Goal: Task Accomplishment & Management: Use online tool/utility

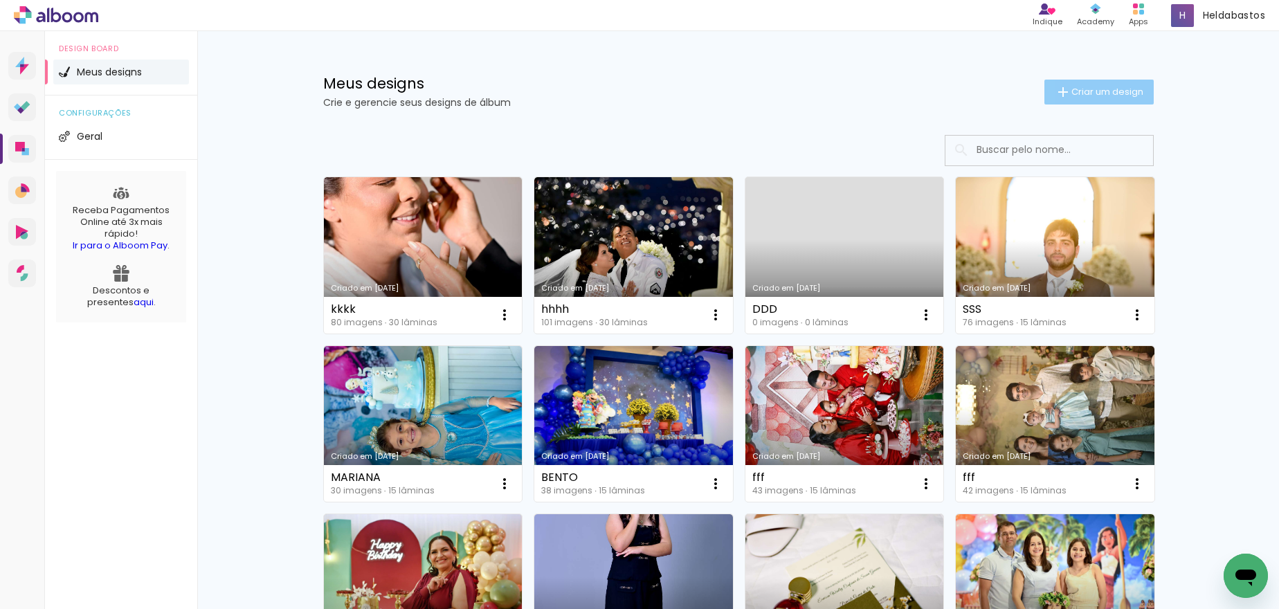
click at [1083, 90] on span "Criar um design" at bounding box center [1108, 91] width 72 height 9
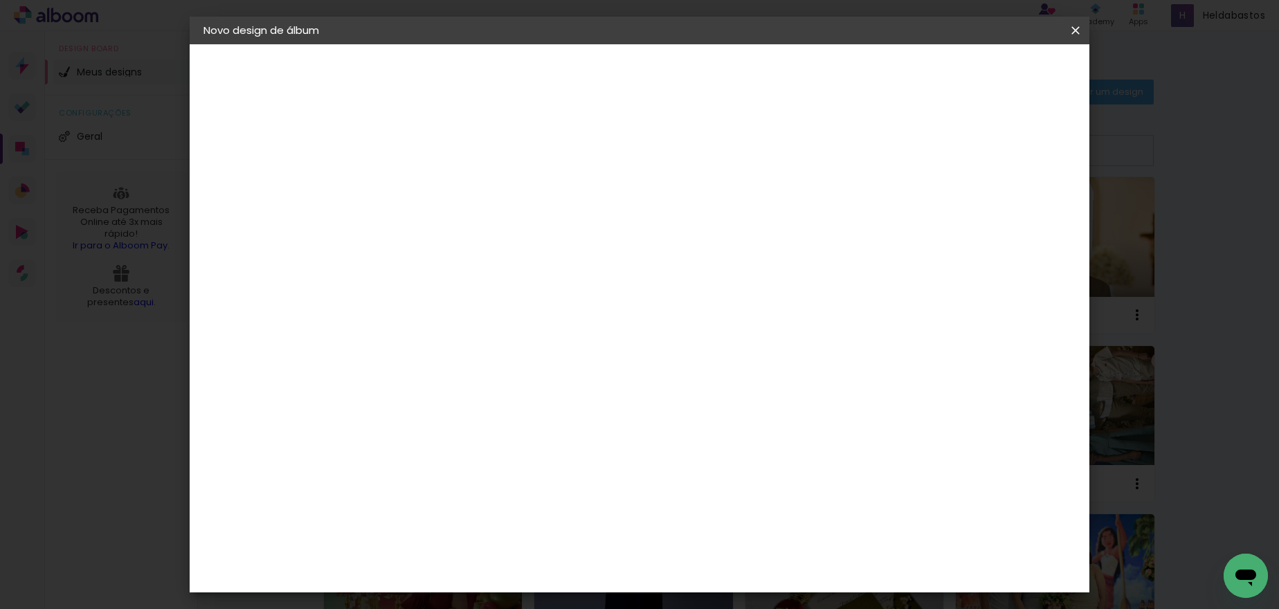
click at [430, 190] on input at bounding box center [430, 185] width 0 height 21
type input "hhh"
type paper-input "hhh"
click at [0, 0] on slot "Avançar" at bounding box center [0, 0] width 0 height 0
click at [535, 258] on input at bounding box center [465, 263] width 140 height 17
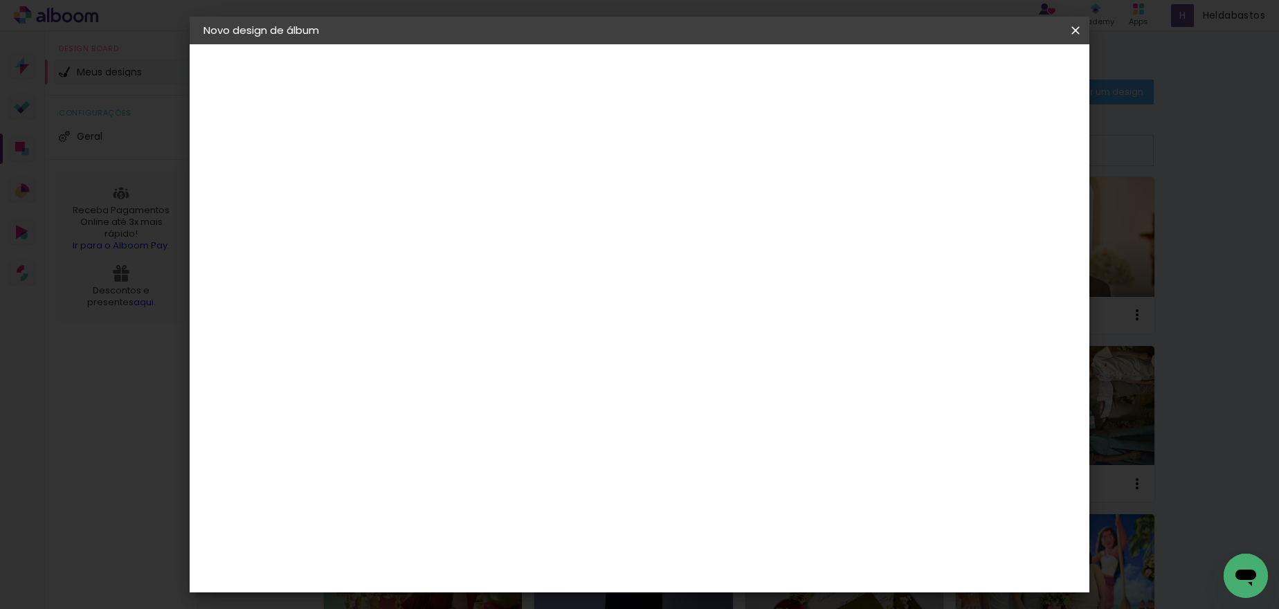
type input "mol"
type paper-input "mol"
click at [475, 311] on div "Moldurart Álbuns" at bounding box center [448, 316] width 54 height 22
click at [0, 0] on slot "Avançar" at bounding box center [0, 0] width 0 height 0
click at [501, 233] on iron-icon at bounding box center [492, 241] width 17 height 17
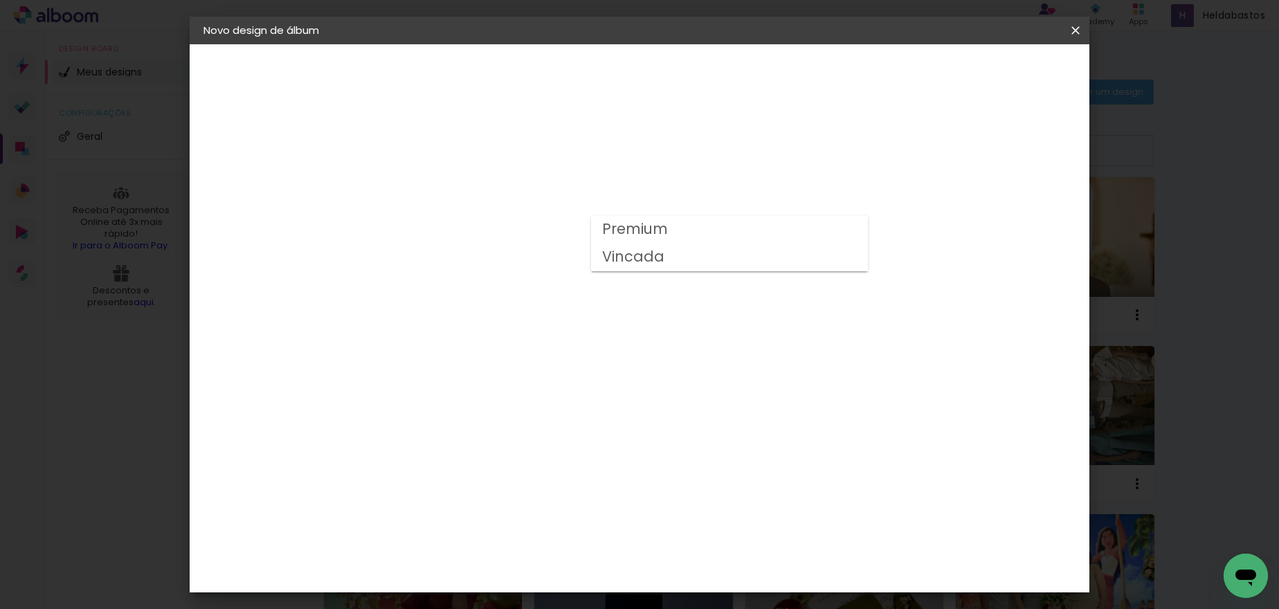
click at [0, 0] on slot "Vincada" at bounding box center [0, 0] width 0 height 0
type input "Vincada"
click at [523, 361] on span "25 × 60" at bounding box center [491, 379] width 64 height 37
click at [0, 0] on slot "Avançar" at bounding box center [0, 0] width 0 height 0
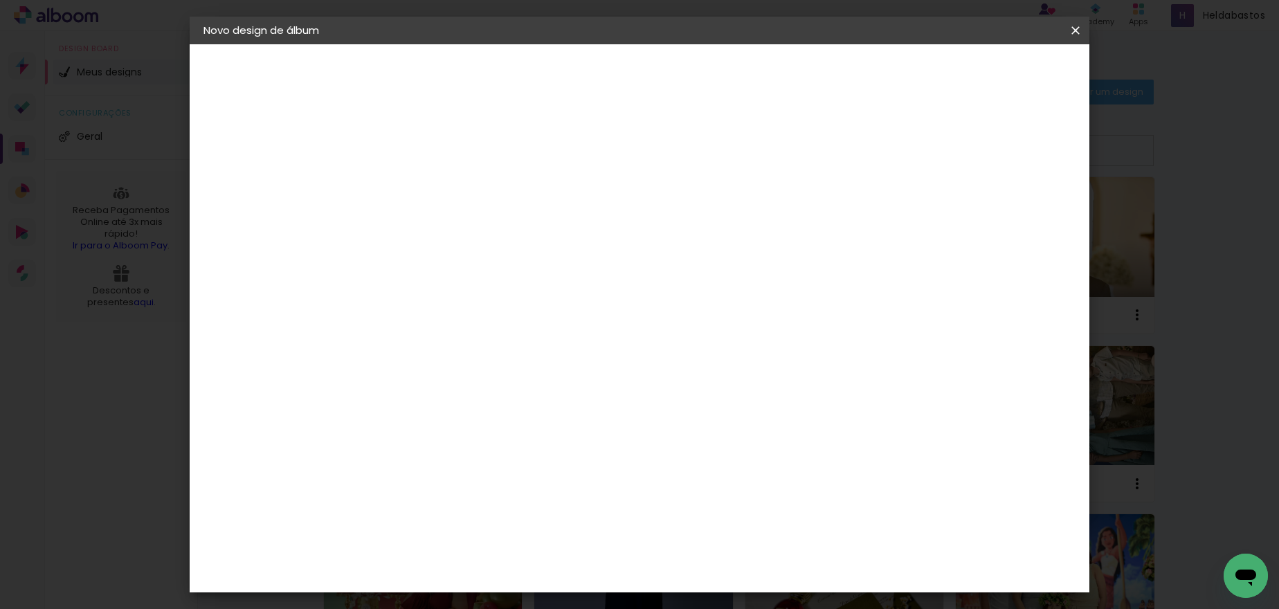
click at [989, 75] on span "Iniciar design" at bounding box center [957, 74] width 63 height 10
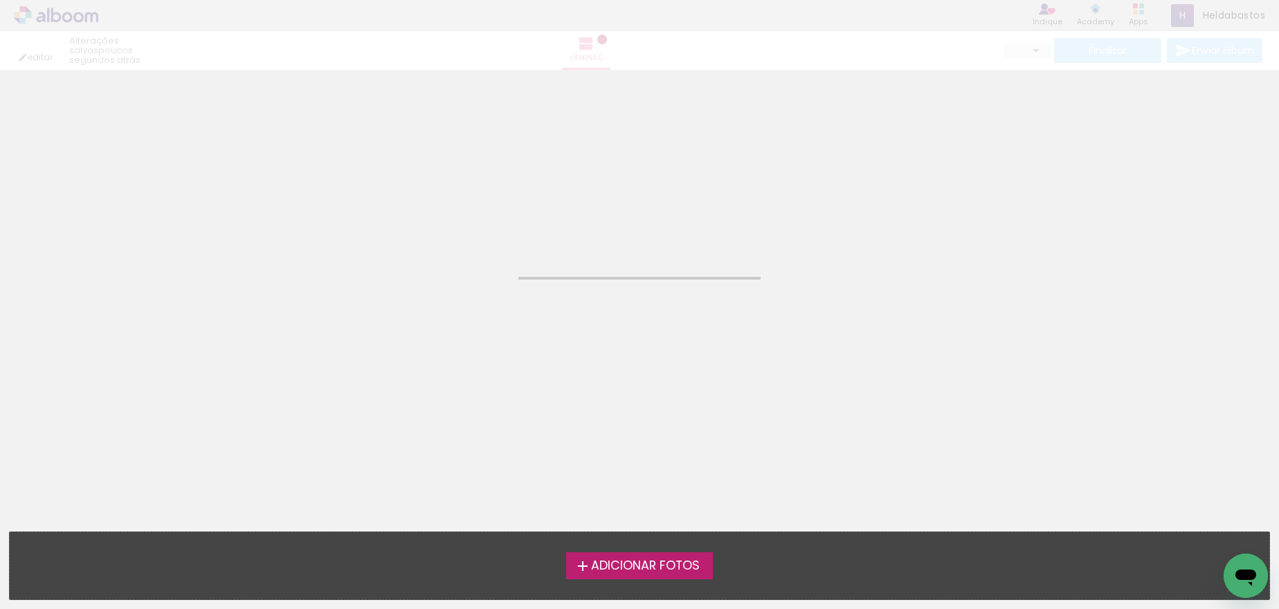
click at [636, 561] on span "Adicionar Fotos" at bounding box center [645, 566] width 109 height 12
click at [0, 0] on input "file" at bounding box center [0, 0] width 0 height 0
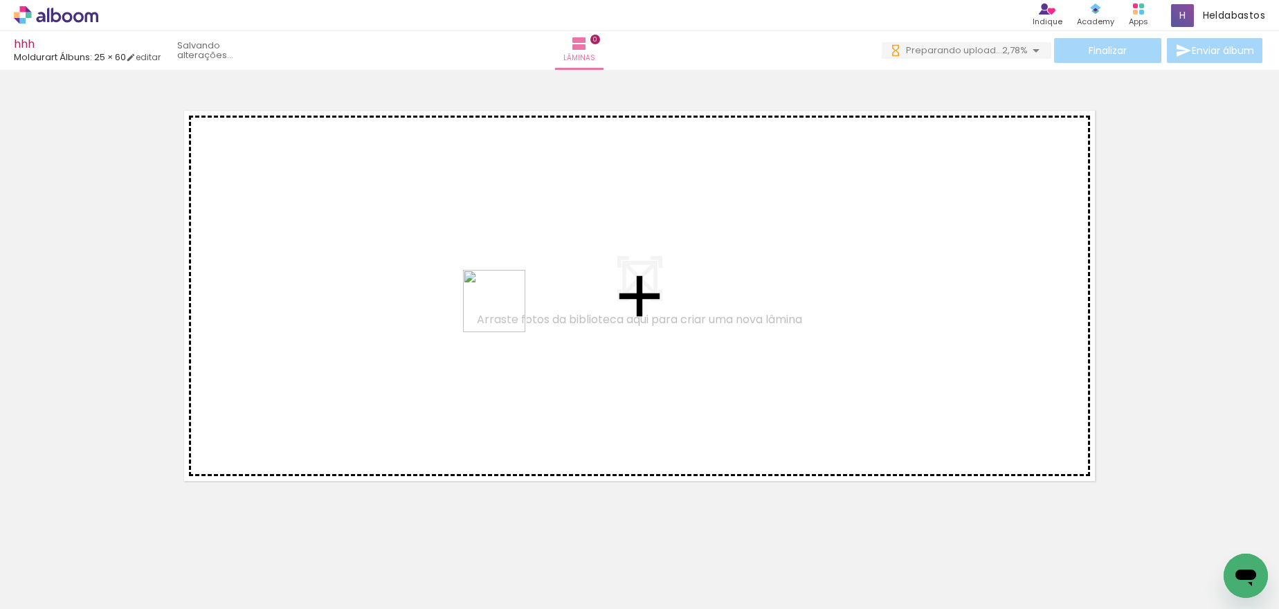
drag, startPoint x: 502, startPoint y: 379, endPoint x: 514, endPoint y: 456, distance: 77.9
click at [504, 312] on quentale-workspace at bounding box center [639, 304] width 1279 height 609
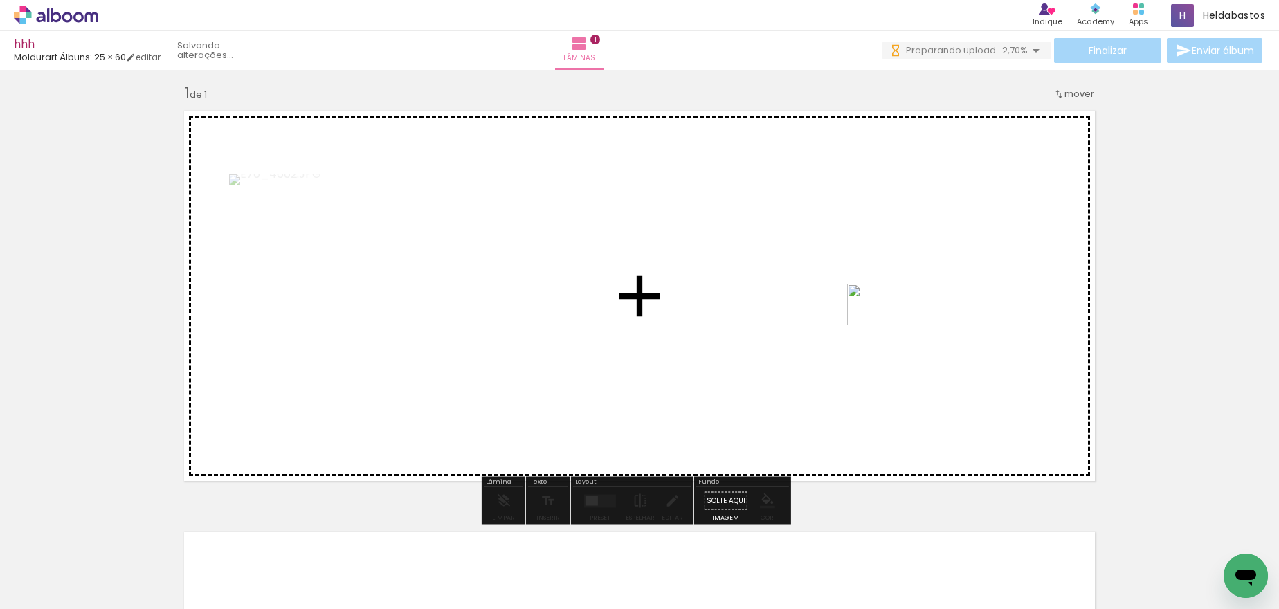
drag, startPoint x: 507, startPoint y: 573, endPoint x: 889, endPoint y: 325, distance: 455.1
click at [889, 325] on quentale-workspace at bounding box center [639, 304] width 1279 height 609
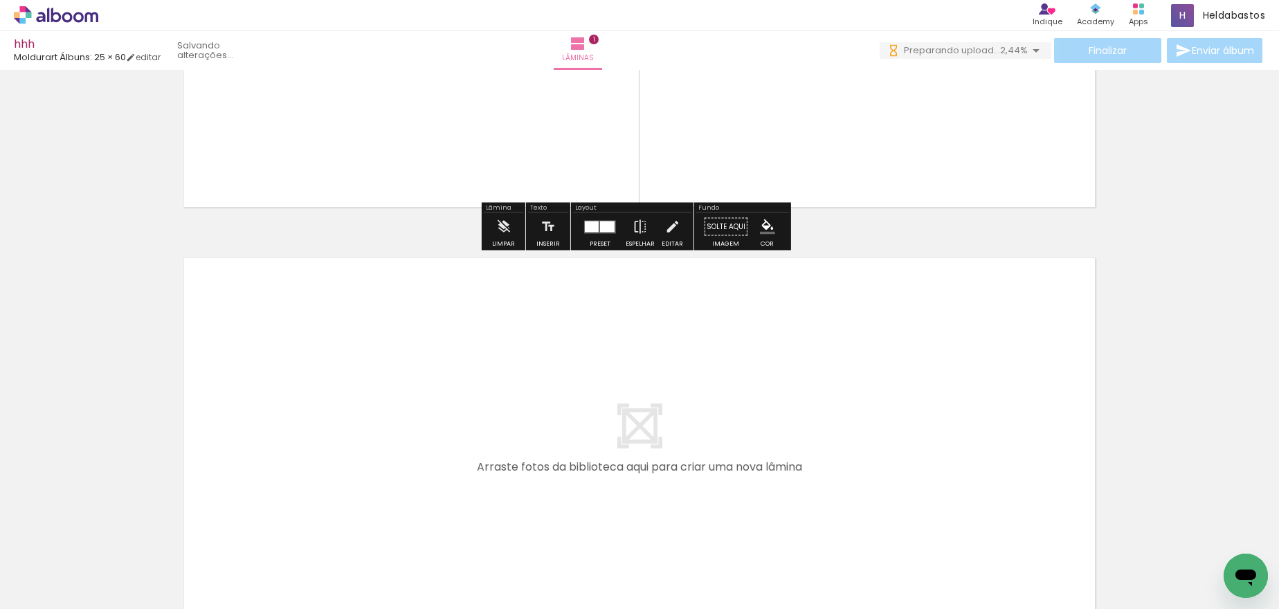
scroll to position [285, 0]
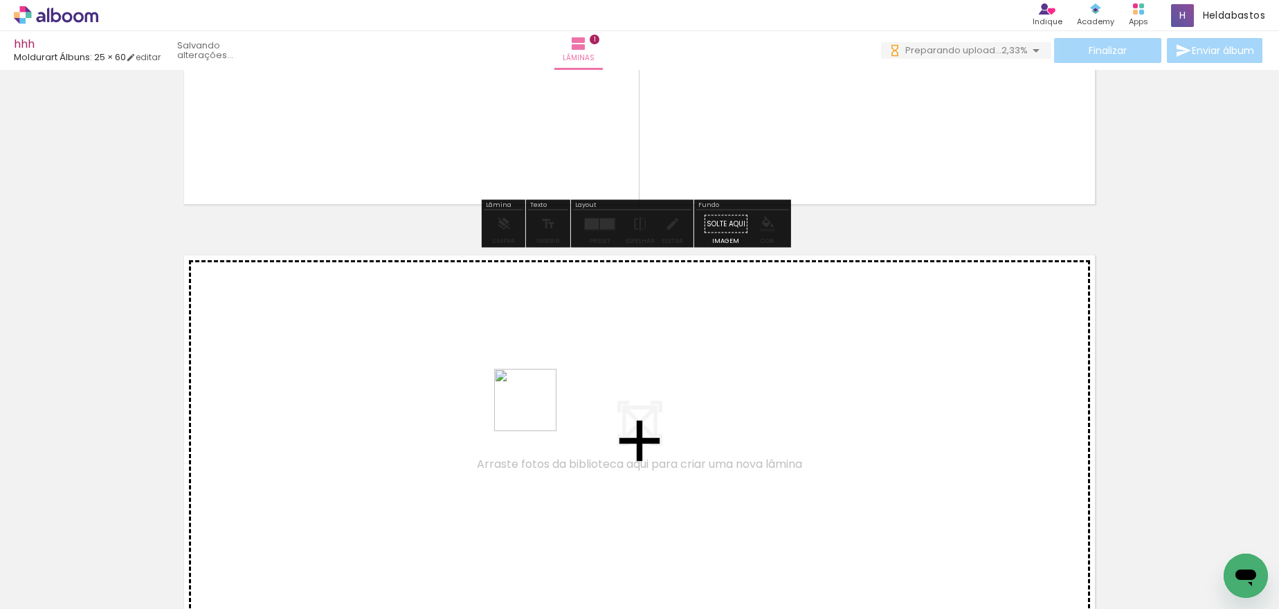
drag, startPoint x: 658, startPoint y: 565, endPoint x: 536, endPoint y: 411, distance: 197.1
click at [536, 411] on quentale-workspace at bounding box center [639, 304] width 1279 height 609
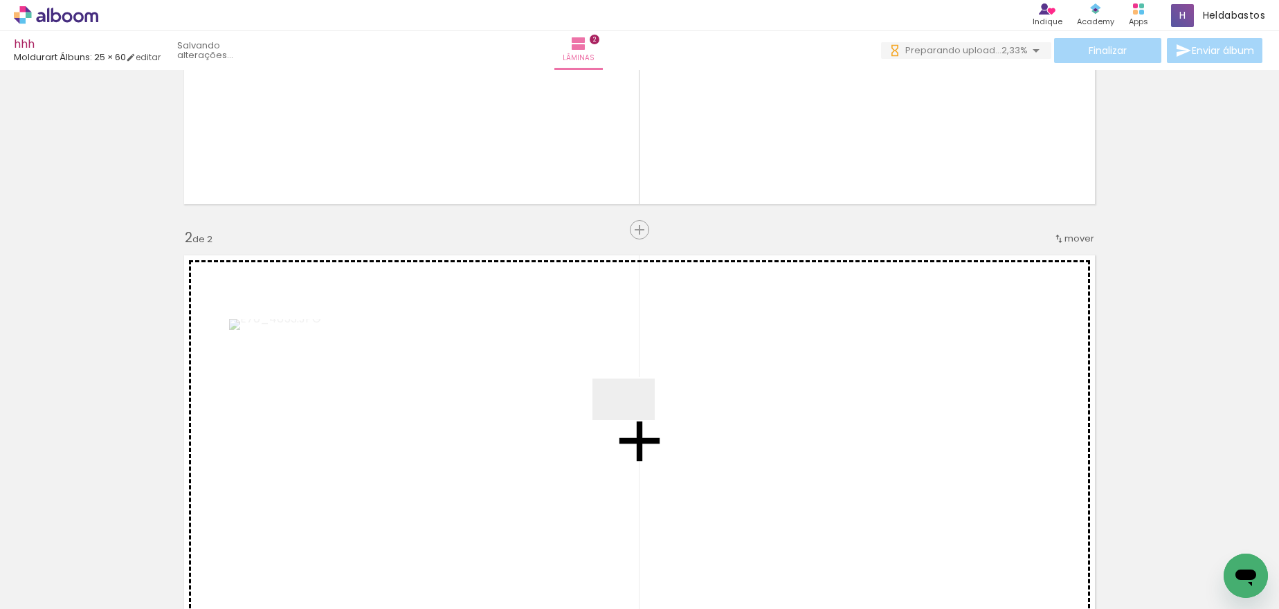
scroll to position [429, 0]
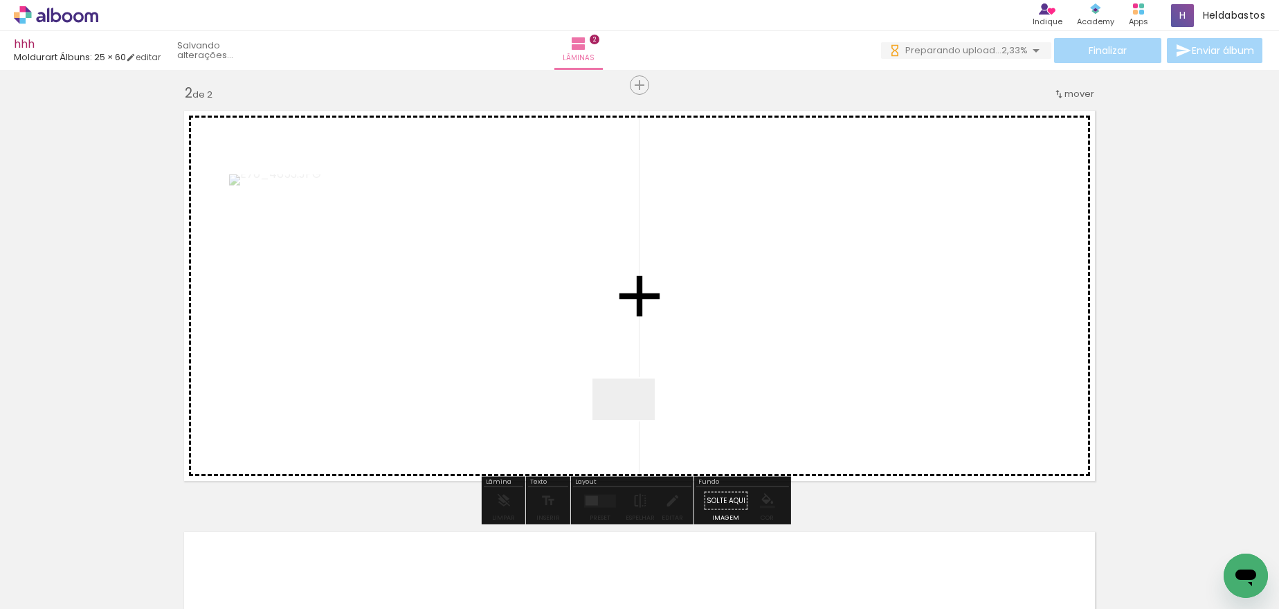
click at [634, 420] on quentale-workspace at bounding box center [639, 304] width 1279 height 609
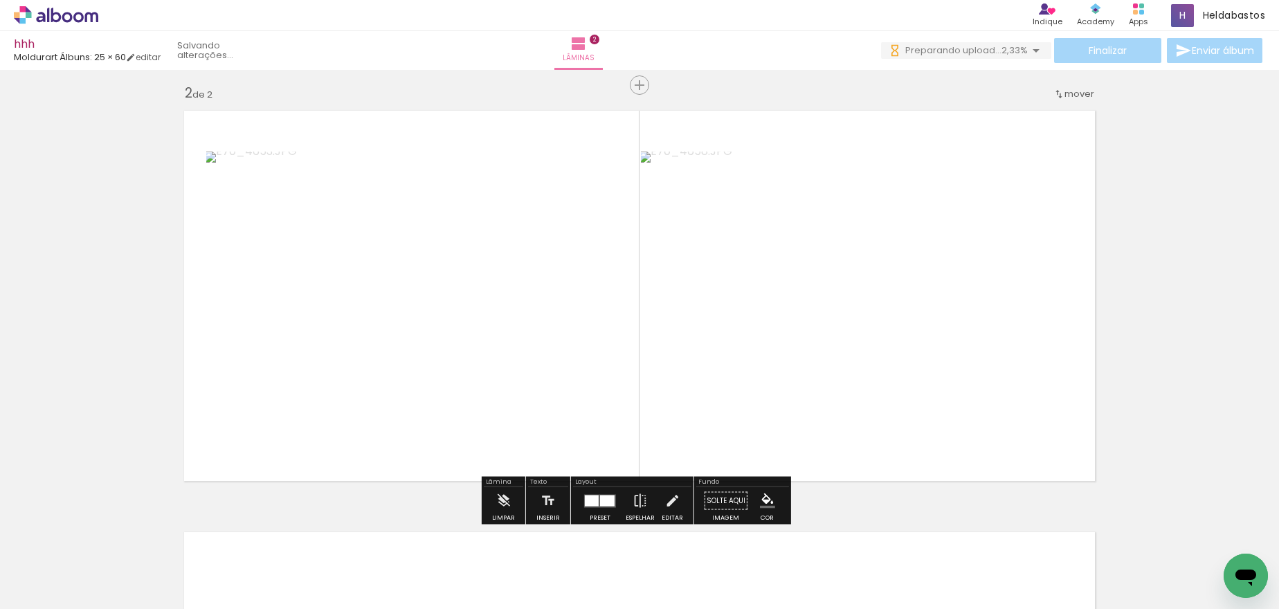
scroll to position [0, 0]
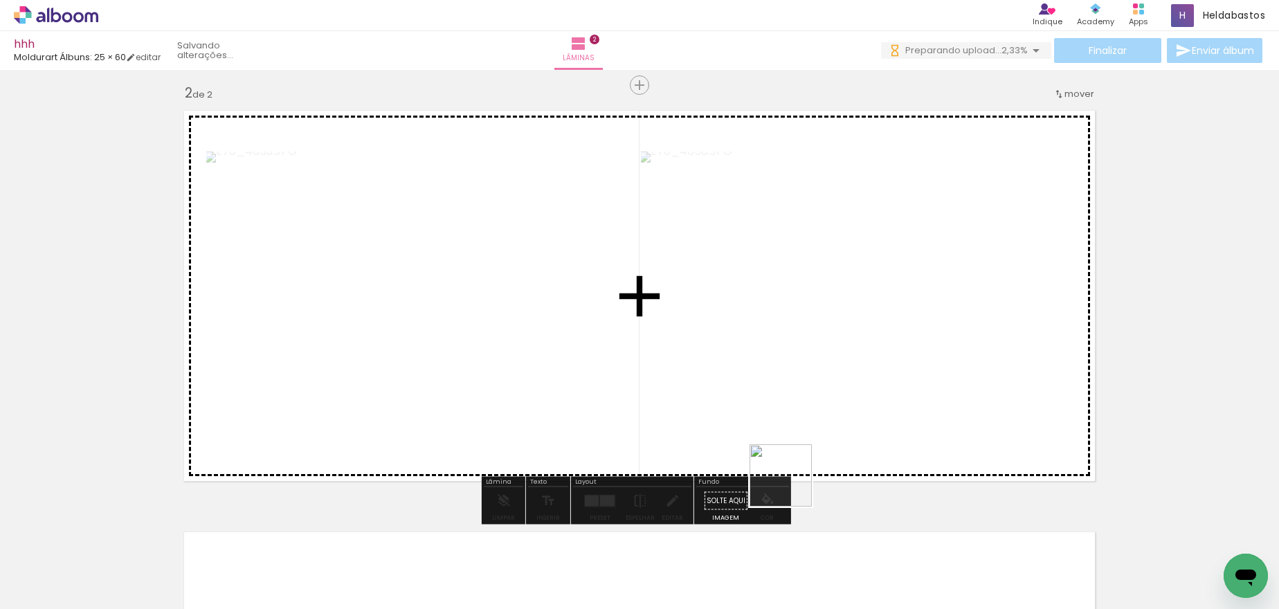
drag, startPoint x: 791, startPoint y: 486, endPoint x: 887, endPoint y: 562, distance: 122.2
click at [757, 386] on quentale-workspace at bounding box center [639, 304] width 1279 height 609
drag, startPoint x: 897, startPoint y: 559, endPoint x: 900, endPoint y: 411, distance: 148.2
click at [900, 411] on quentale-workspace at bounding box center [639, 304] width 1279 height 609
drag, startPoint x: 974, startPoint y: 573, endPoint x: 892, endPoint y: 377, distance: 213.2
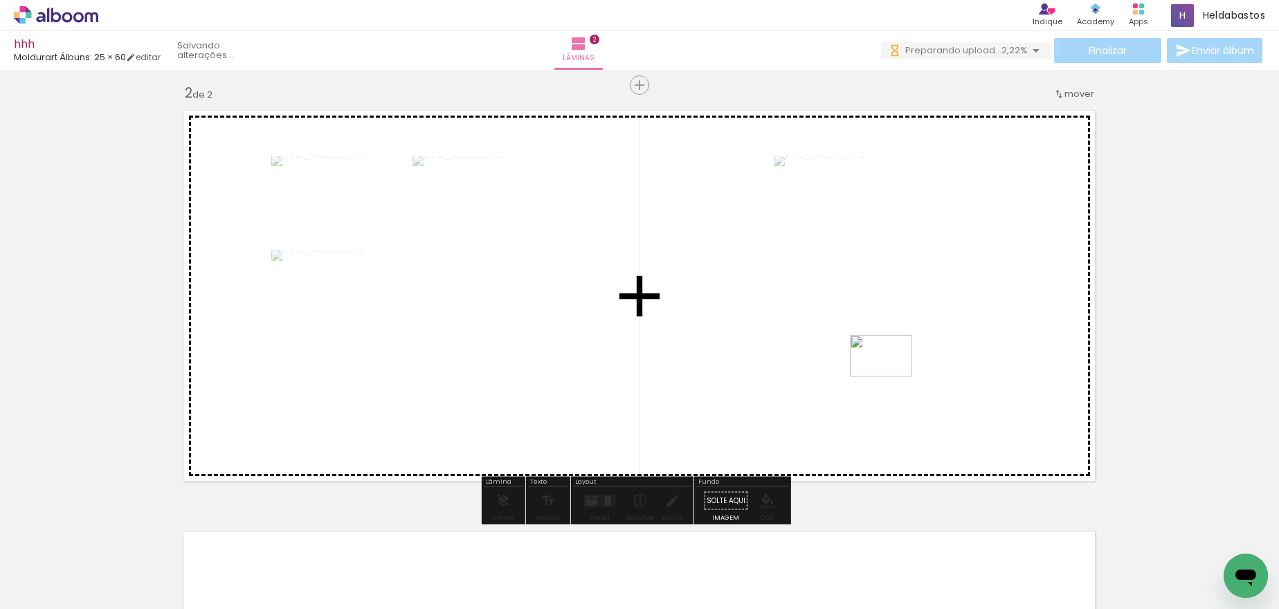
click at [892, 377] on quentale-workspace at bounding box center [639, 304] width 1279 height 609
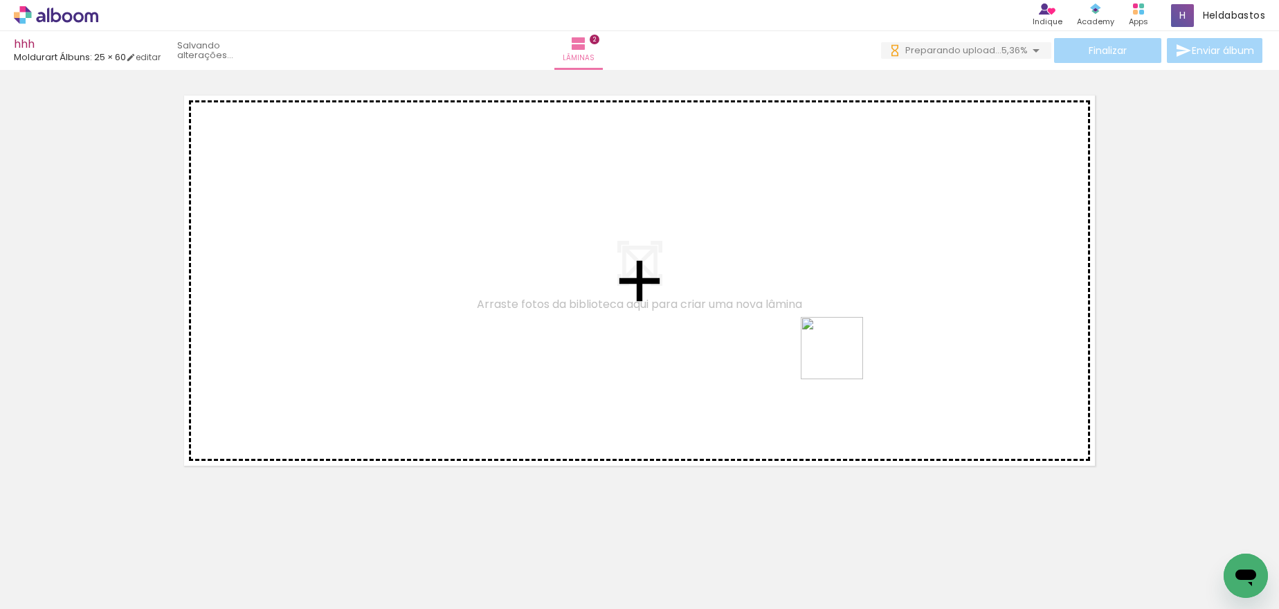
drag, startPoint x: 1068, startPoint y: 561, endPoint x: 1223, endPoint y: 606, distance: 162.1
click at [842, 359] on quentale-workspace at bounding box center [639, 304] width 1279 height 609
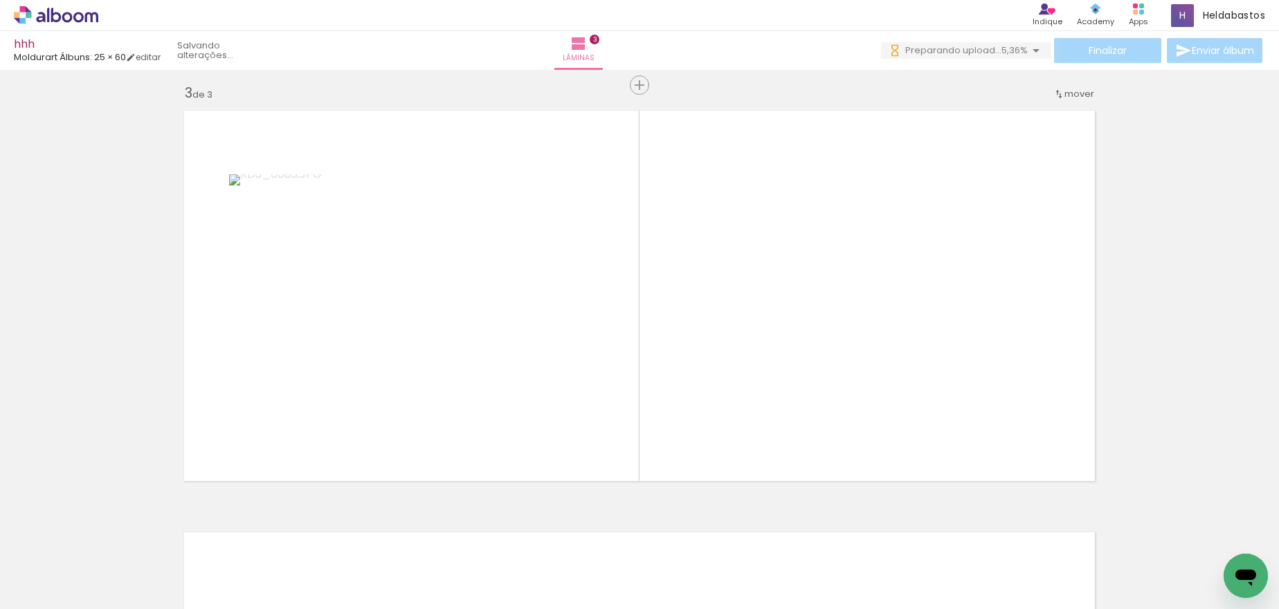
drag, startPoint x: 1162, startPoint y: 566, endPoint x: 1158, endPoint y: 557, distance: 10.5
click at [843, 350] on quentale-workspace at bounding box center [639, 304] width 1279 height 609
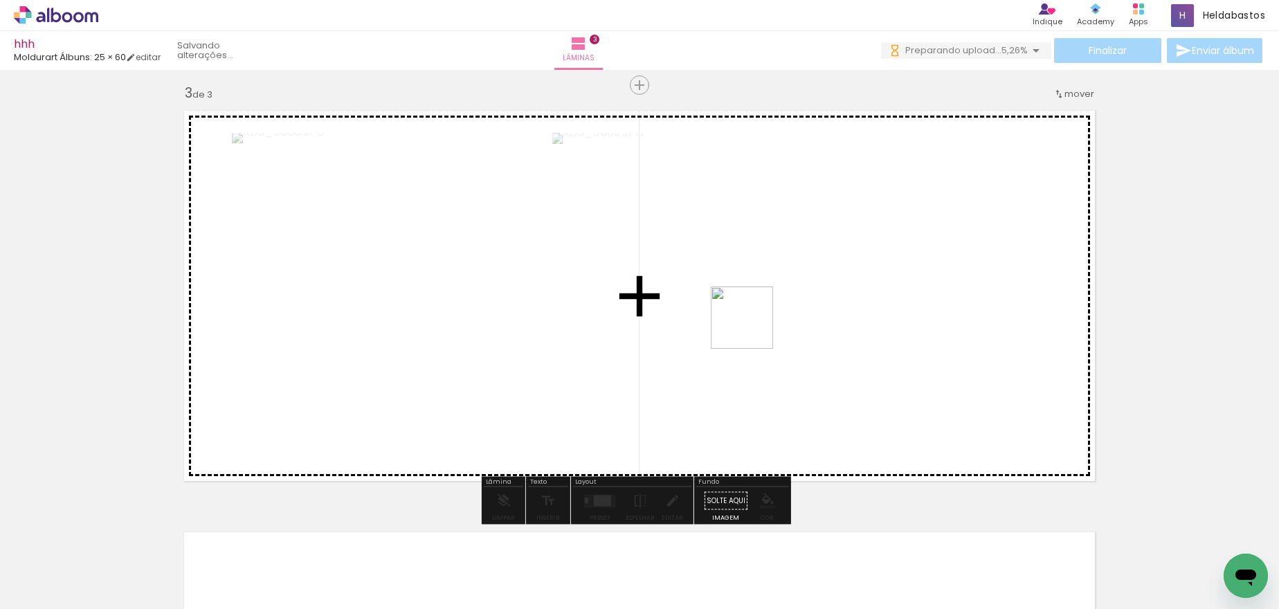
drag, startPoint x: 1210, startPoint y: 558, endPoint x: 748, endPoint y: 327, distance: 517.1
click at [748, 327] on quentale-workspace at bounding box center [639, 304] width 1279 height 609
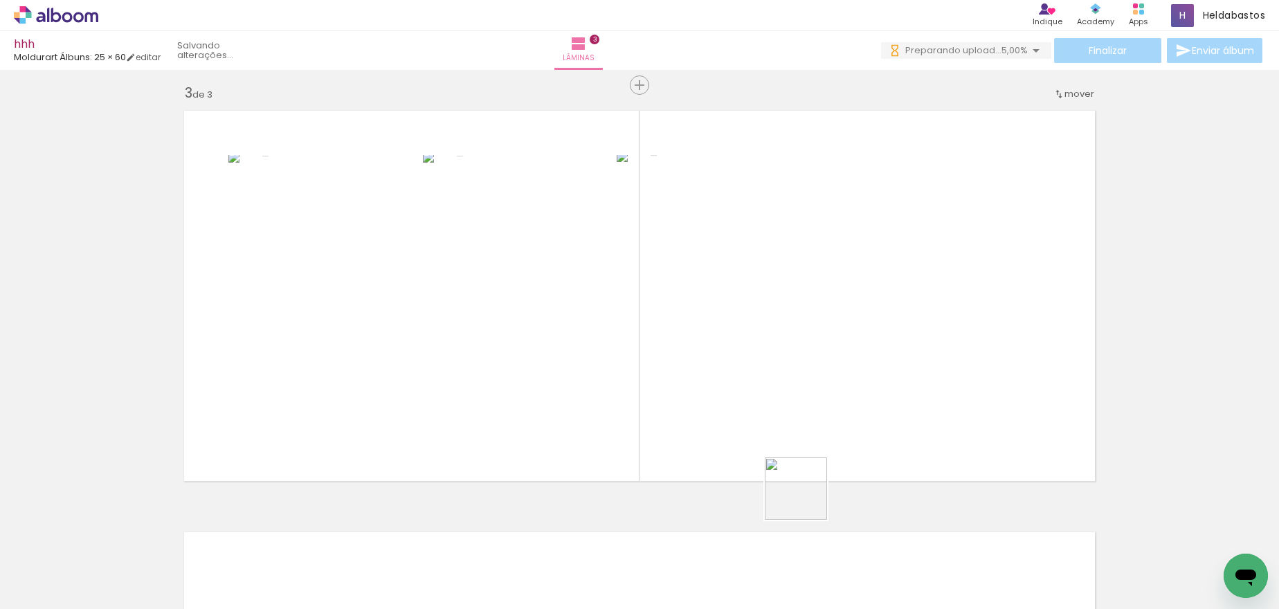
drag, startPoint x: 834, startPoint y: 579, endPoint x: 899, endPoint y: 559, distance: 67.4
click at [732, 383] on quentale-workspace at bounding box center [639, 304] width 1279 height 609
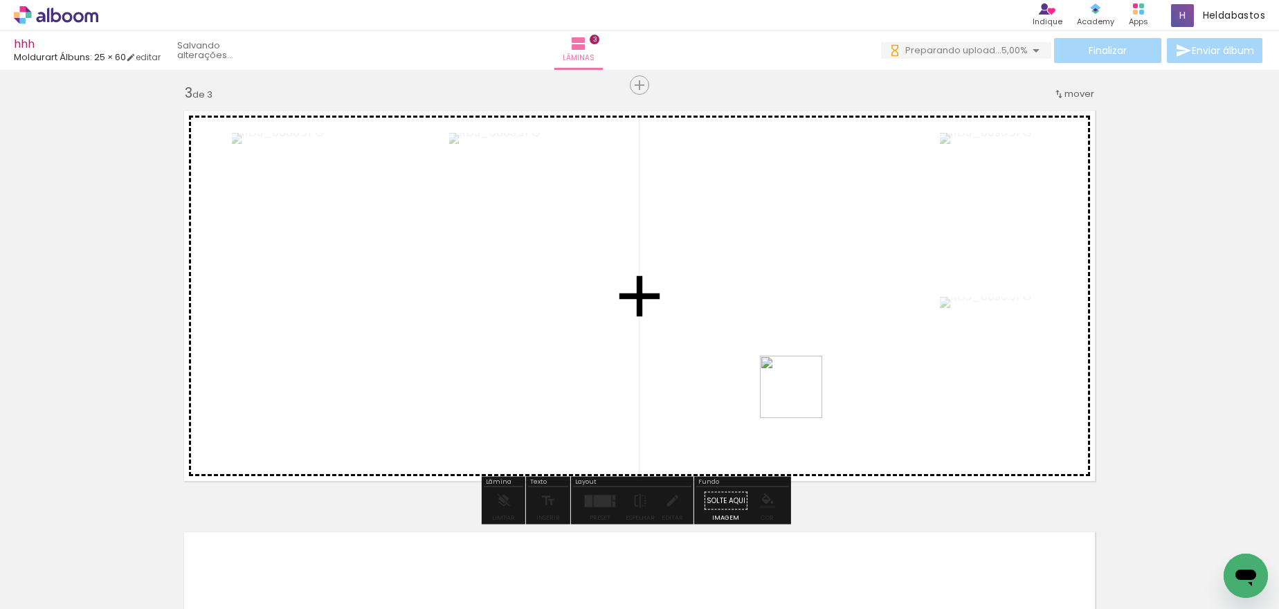
drag, startPoint x: 911, startPoint y: 583, endPoint x: 1014, endPoint y: 573, distance: 102.9
click at [778, 368] on quentale-workspace at bounding box center [639, 304] width 1279 height 609
drag, startPoint x: 1001, startPoint y: 571, endPoint x: 795, endPoint y: 336, distance: 312.5
click at [795, 336] on quentale-workspace at bounding box center [639, 304] width 1279 height 609
drag, startPoint x: 741, startPoint y: 311, endPoint x: 697, endPoint y: 282, distance: 52.0
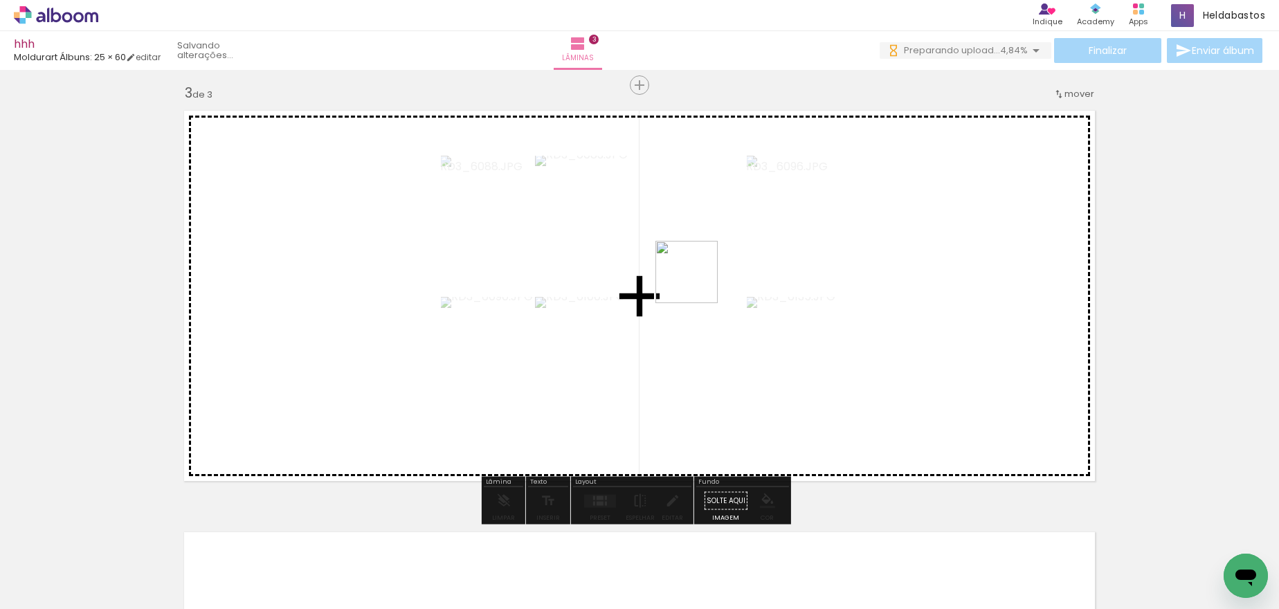
click at [697, 282] on quentale-workspace at bounding box center [639, 304] width 1279 height 609
drag, startPoint x: 1126, startPoint y: 570, endPoint x: 840, endPoint y: 370, distance: 348.8
click at [840, 370] on quentale-workspace at bounding box center [639, 304] width 1279 height 609
